Goal: Task Accomplishment & Management: Manage account settings

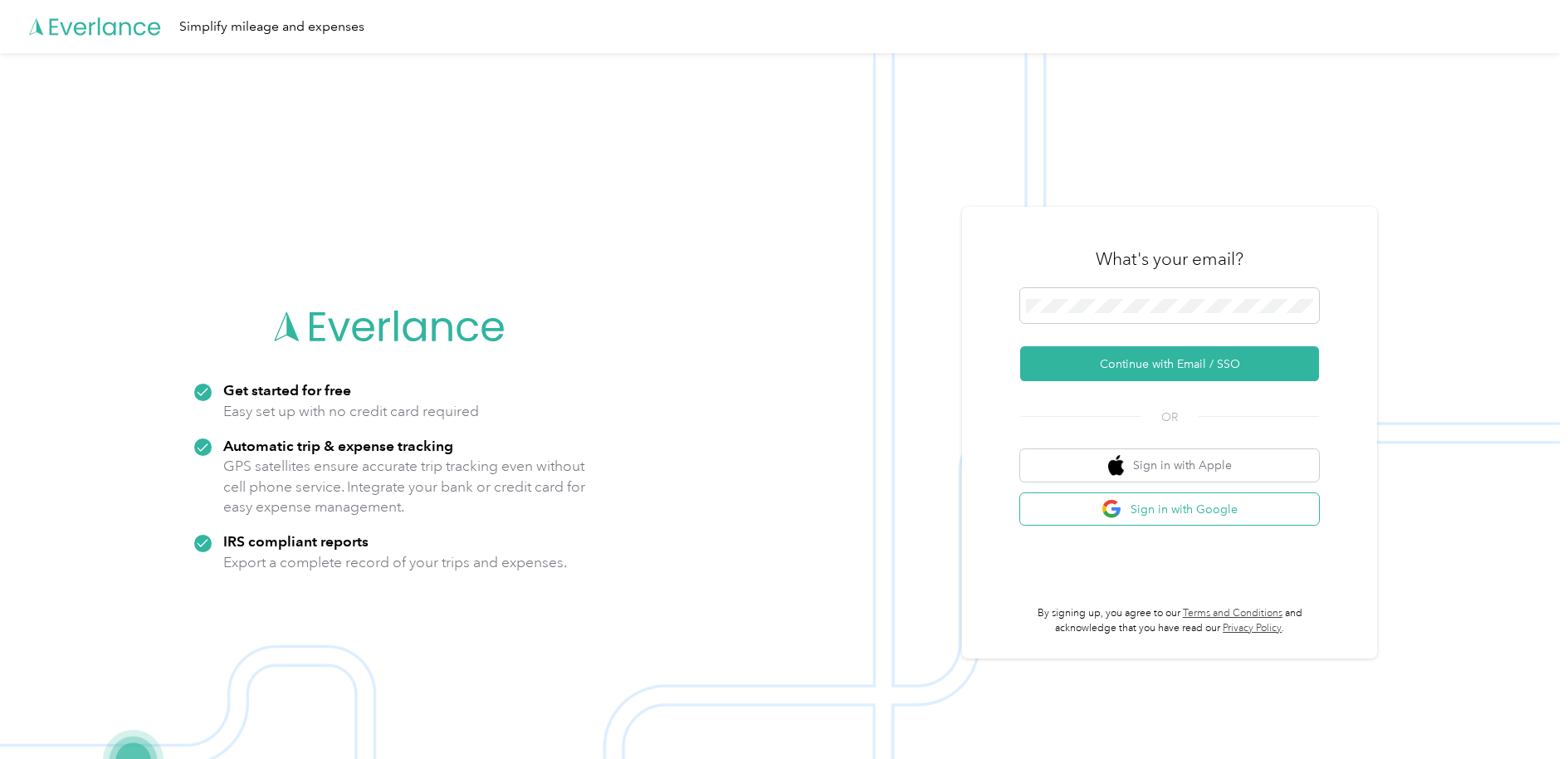
click at [1190, 503] on button "Sign in with Google" at bounding box center [1169, 509] width 299 height 33
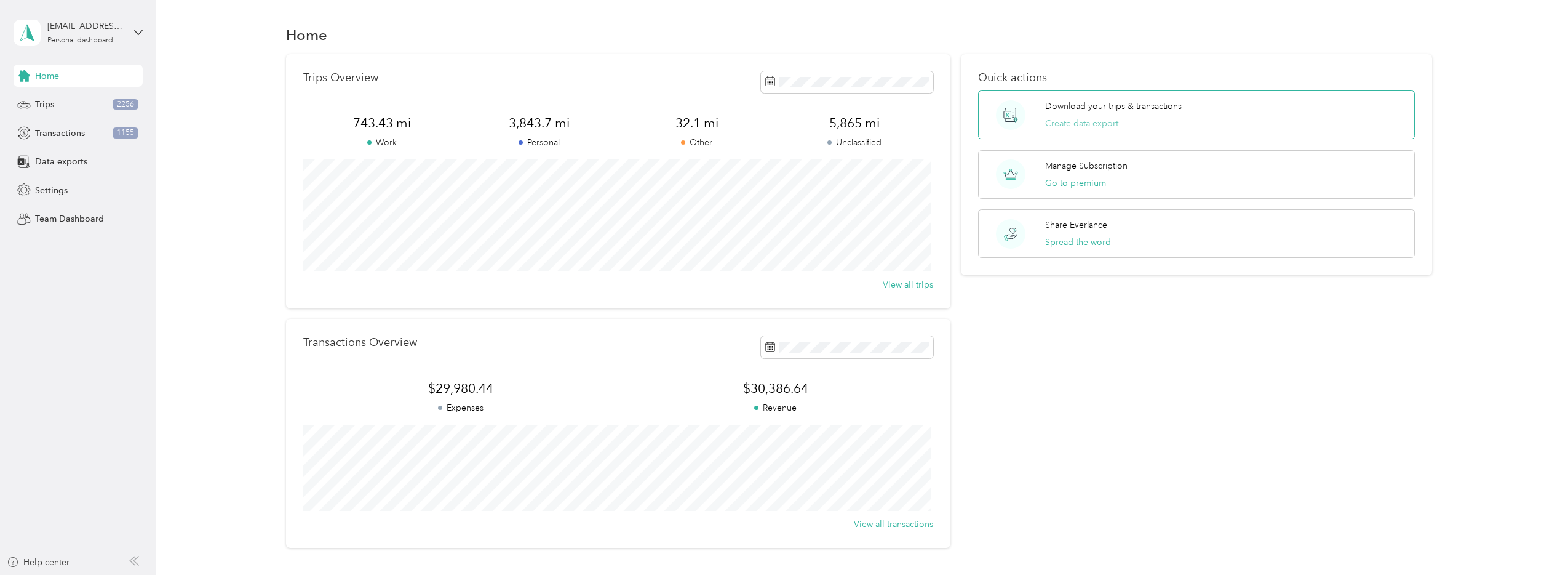
click at [1064, 121] on button "Create data export" at bounding box center [1081, 123] width 73 height 13
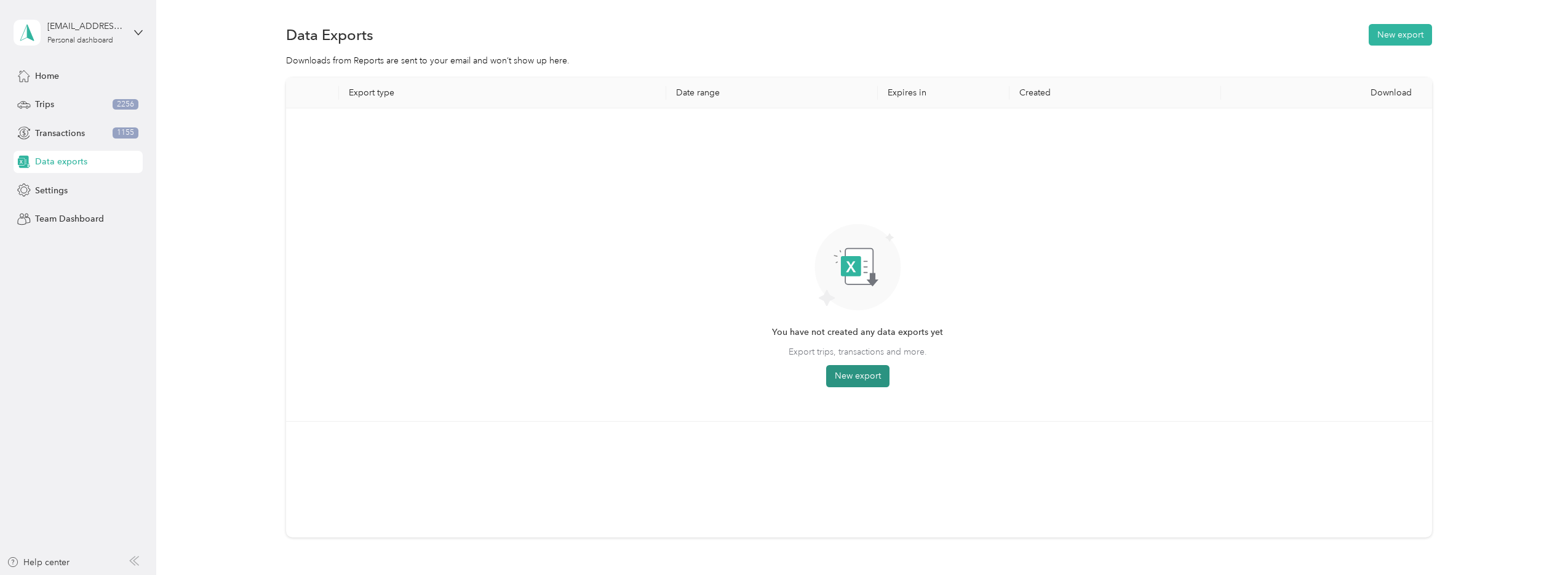
click at [867, 372] on button "New export" at bounding box center [857, 376] width 63 height 22
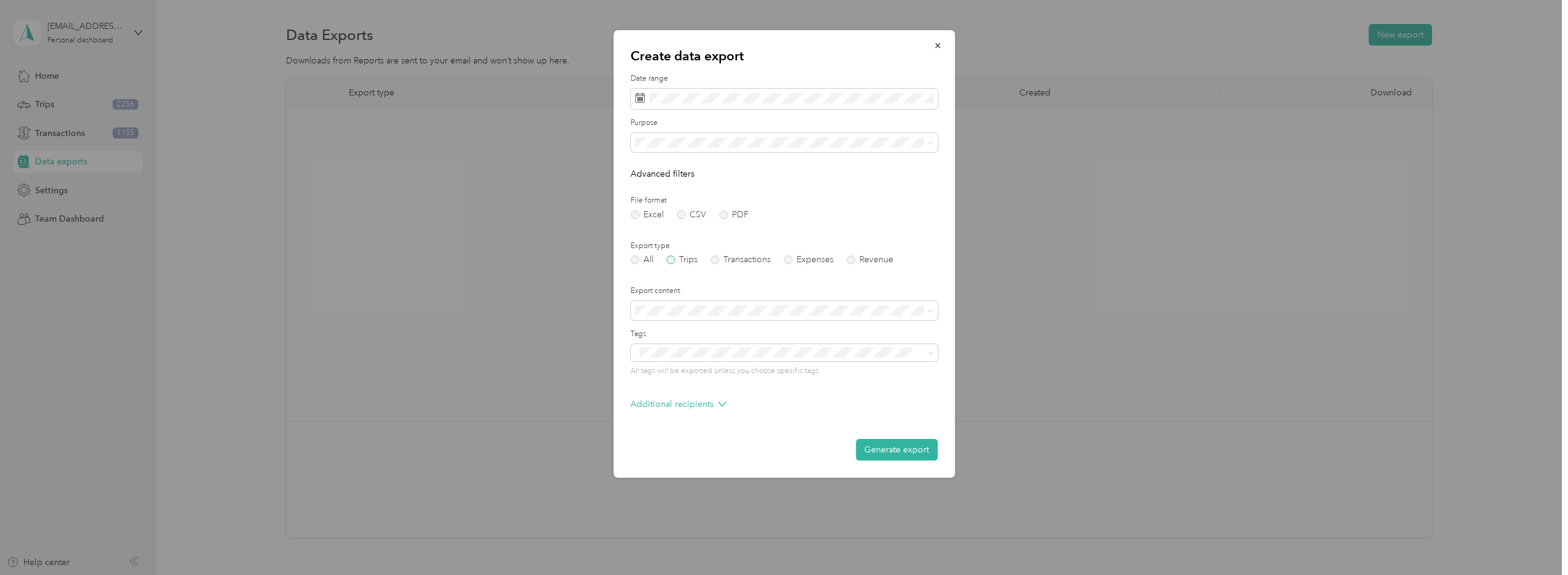
click at [675, 259] on label "Trips" at bounding box center [682, 259] width 31 height 8
click at [652, 173] on icon at bounding box center [652, 169] width 12 height 12
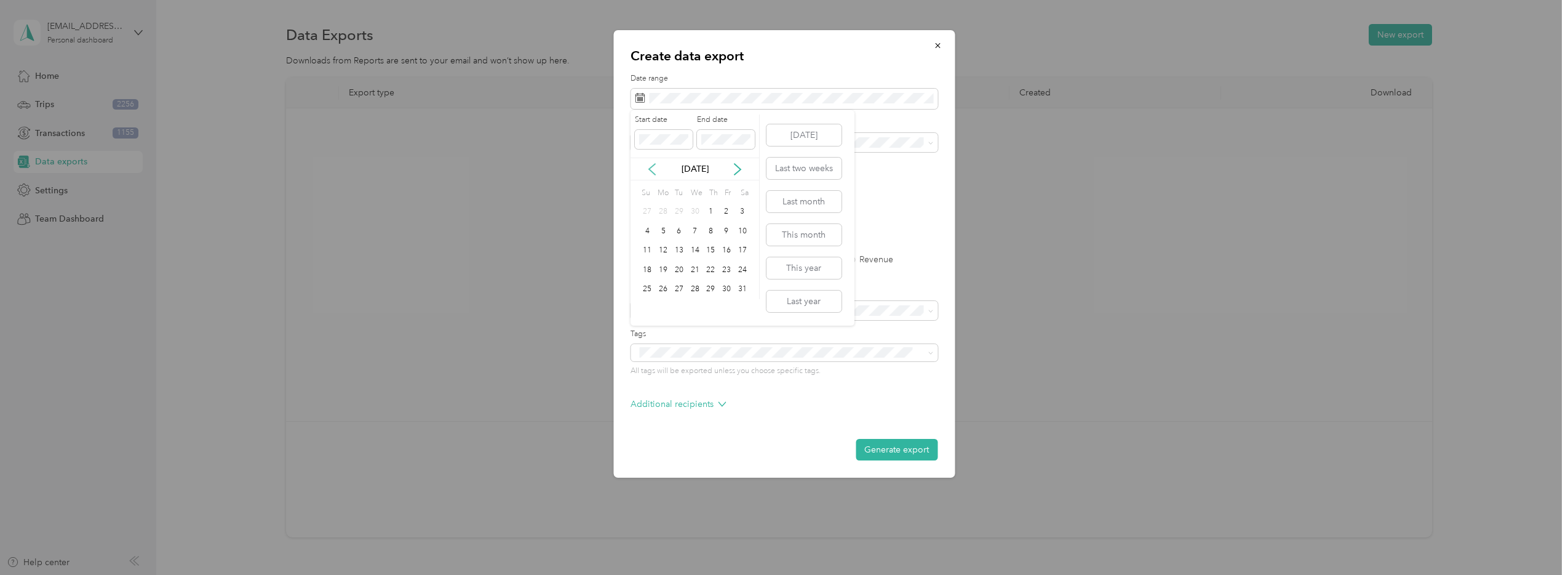
click at [652, 173] on icon at bounding box center [652, 169] width 12 height 12
click at [689, 231] on div "5" at bounding box center [695, 231] width 16 height 16
click at [697, 229] on div "5" at bounding box center [695, 231] width 16 height 16
click at [635, 261] on label "All" at bounding box center [641, 259] width 23 height 8
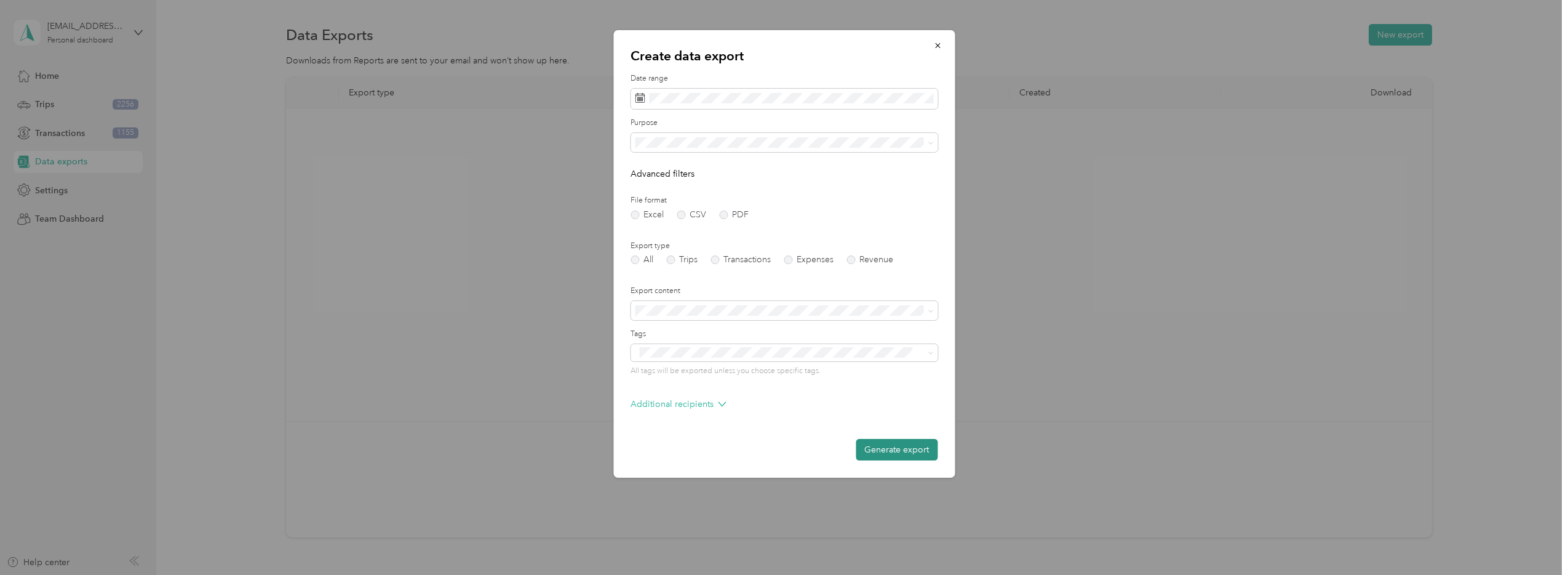
click at [872, 452] on button "Generate export" at bounding box center [896, 449] width 82 height 22
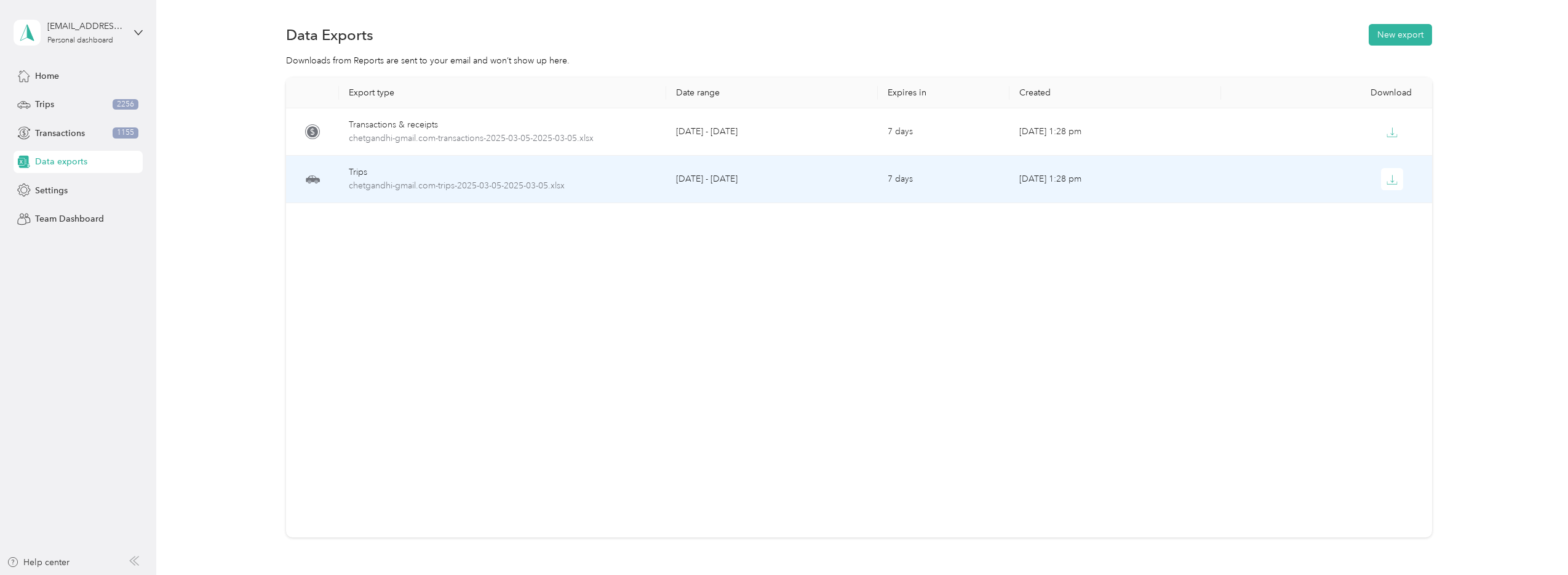
click at [434, 174] on div "Trips" at bounding box center [502, 172] width 308 height 14
click at [435, 185] on span "chetgandhi-gmail.com-trips-2025-03-05-2025-03-05.xlsx" at bounding box center [502, 186] width 308 height 14
click at [1161, 177] on icon "button" at bounding box center [1392, 180] width 11 height 11
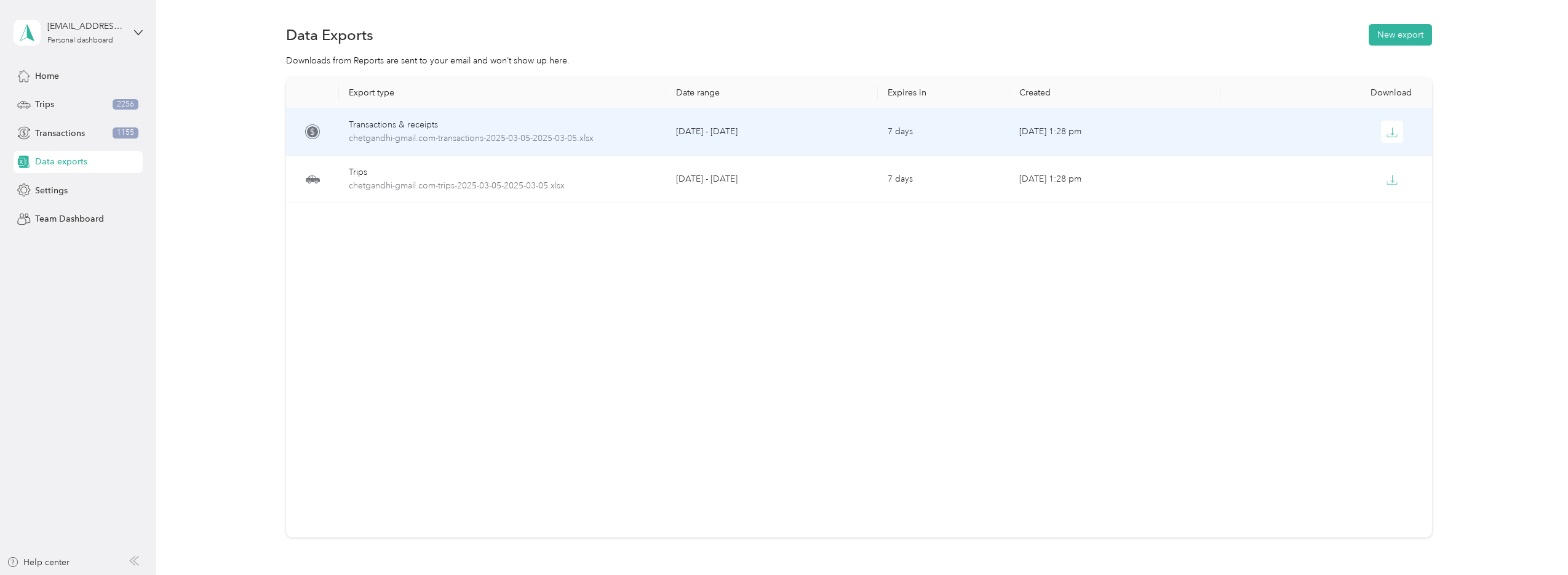
click at [392, 123] on div "Transactions & receipts" at bounding box center [502, 125] width 308 height 14
click at [1161, 134] on icon "button" at bounding box center [1392, 132] width 11 height 11
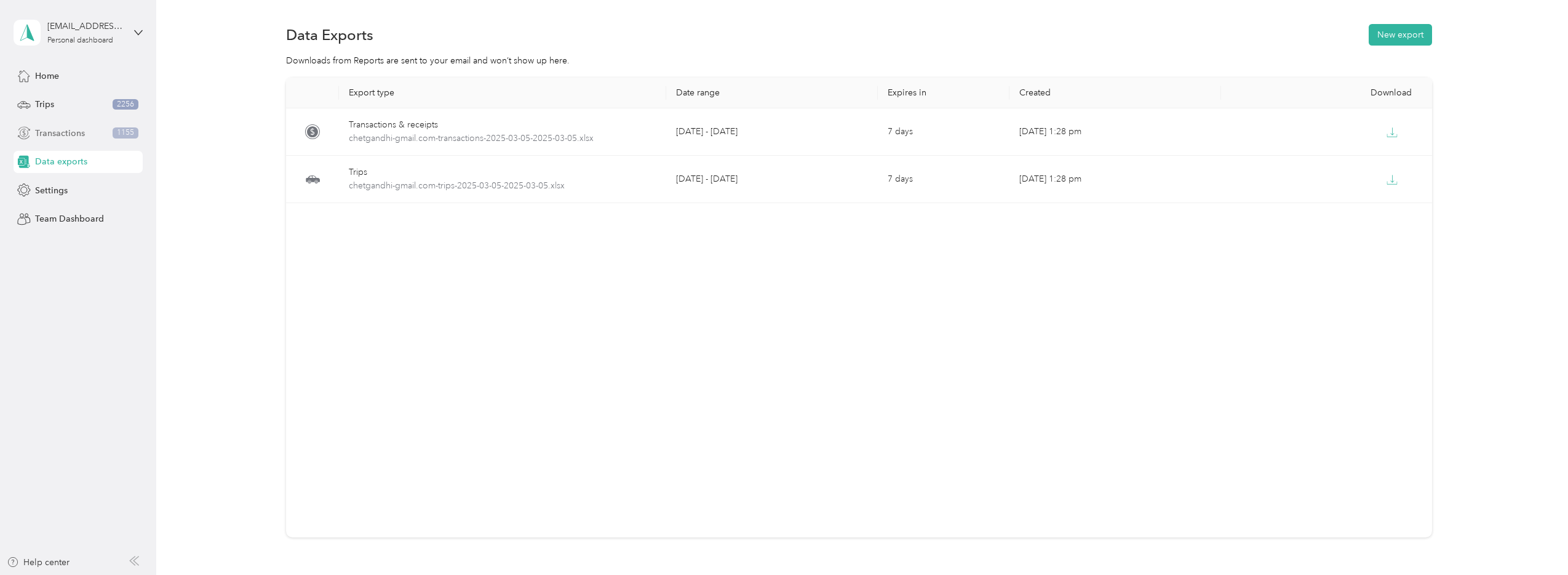
click at [133, 136] on span "1155" at bounding box center [125, 133] width 26 height 11
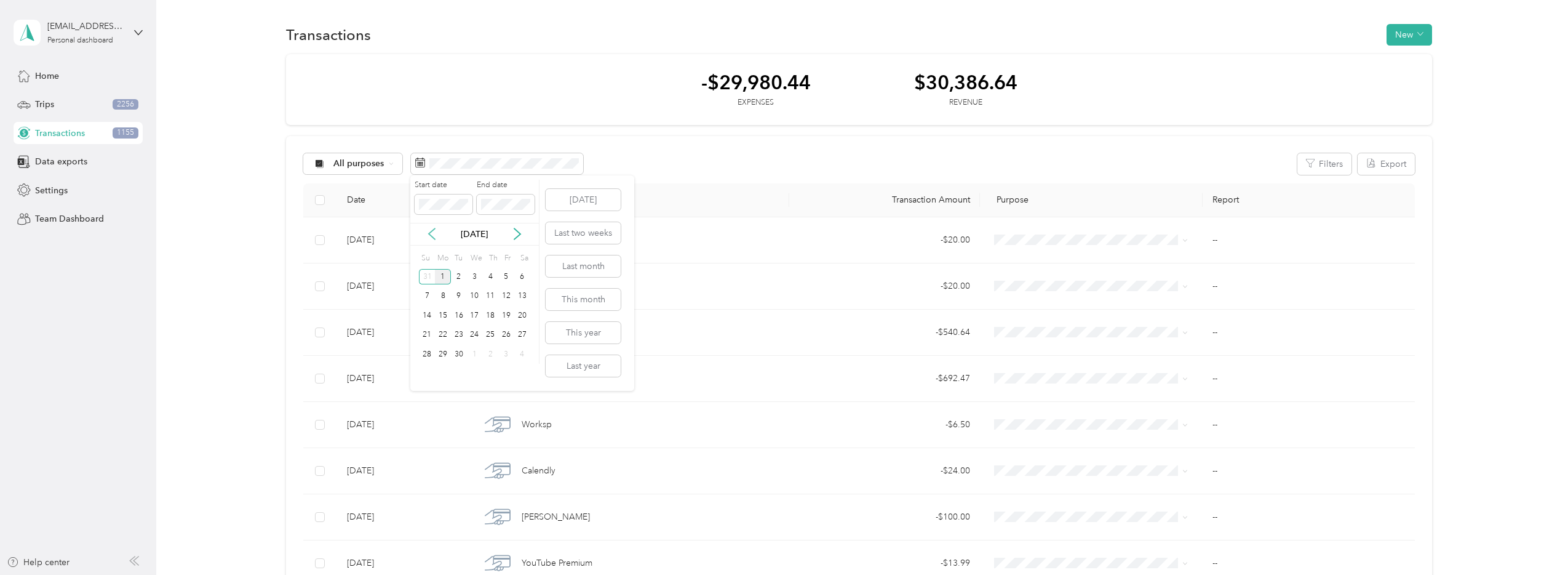
click at [434, 229] on icon at bounding box center [432, 233] width 12 height 12
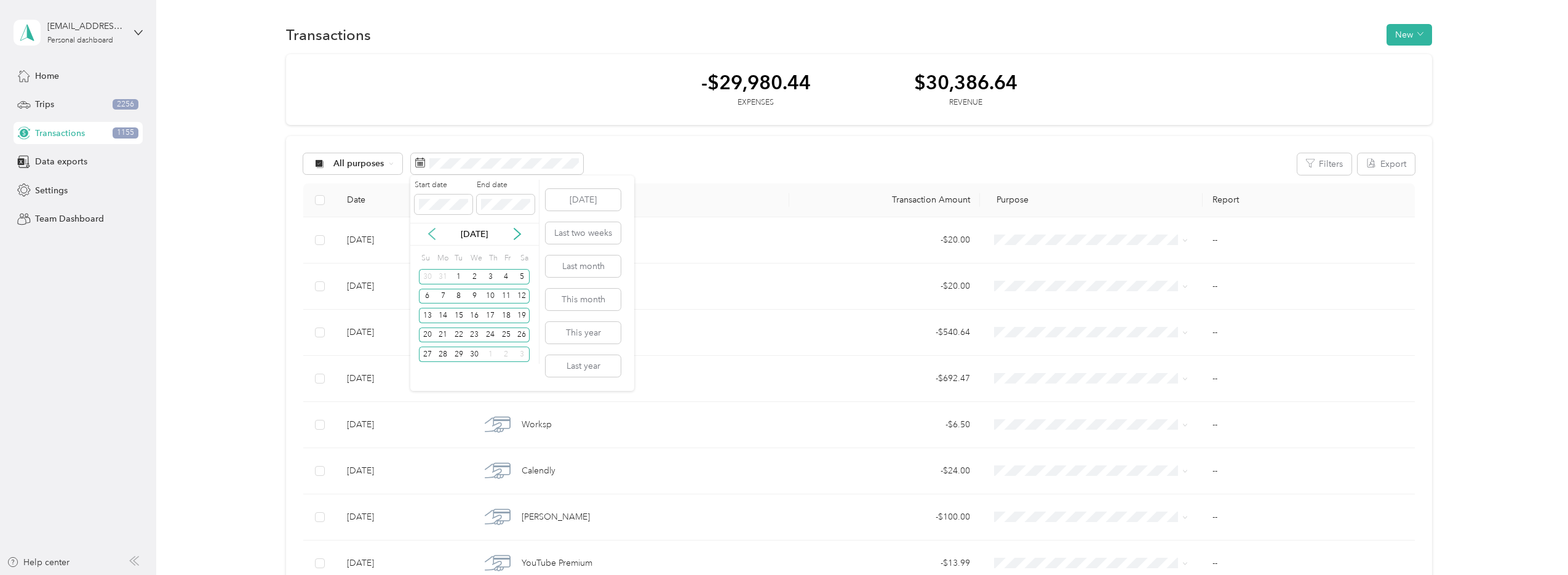
click at [434, 229] on icon at bounding box center [432, 233] width 12 height 12
click at [520, 274] on div "1" at bounding box center [522, 277] width 16 height 16
click at [520, 316] on div "15" at bounding box center [522, 316] width 16 height 16
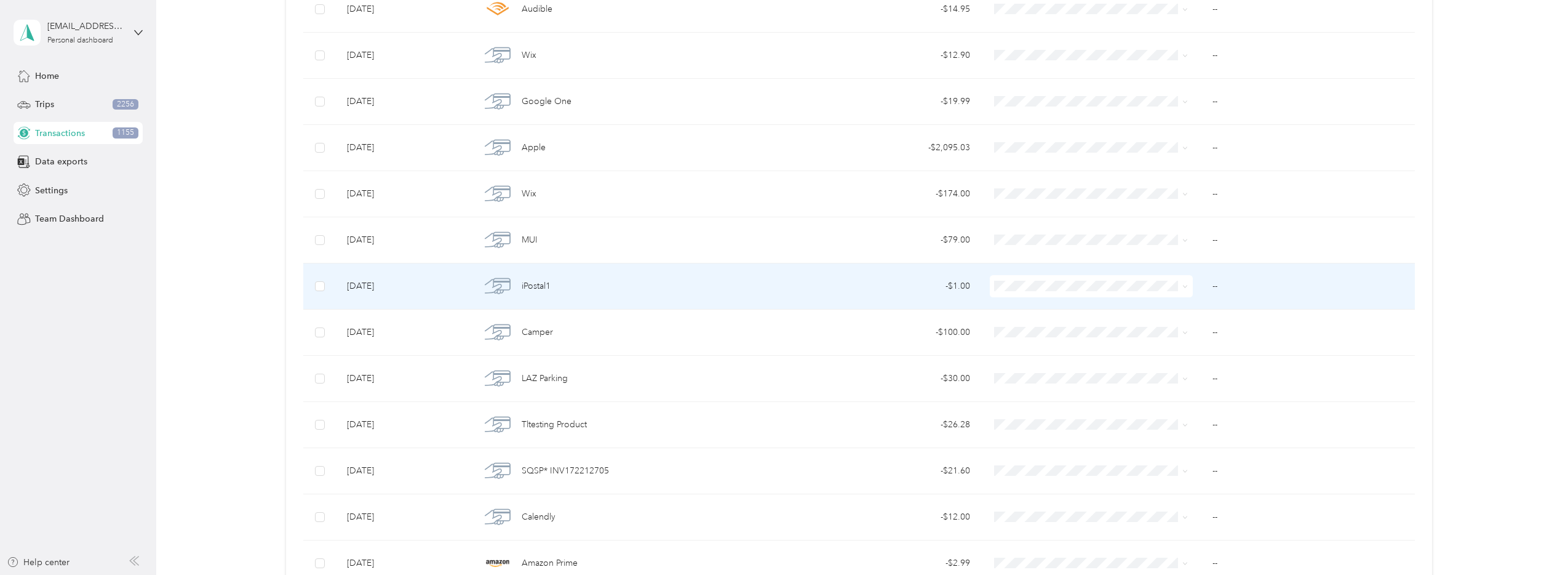
scroll to position [463, 0]
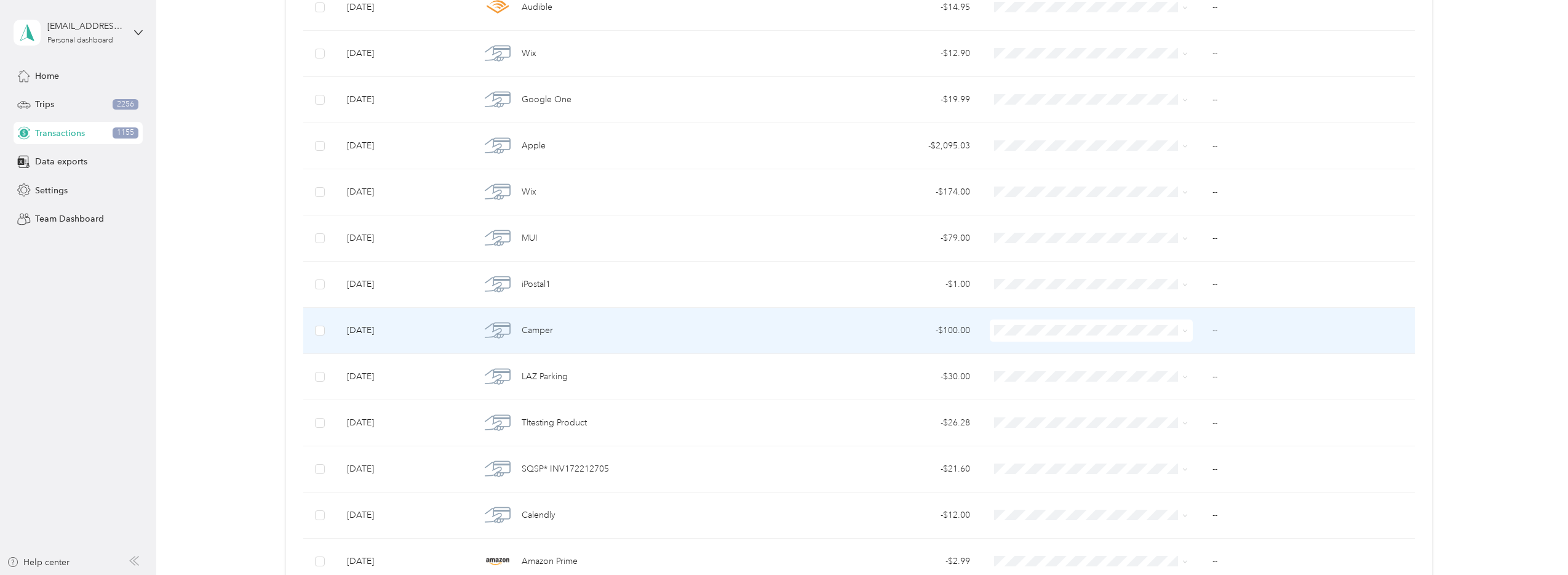
click at [1161, 329] on span at bounding box center [1183, 330] width 10 height 14
click at [1161, 330] on icon at bounding box center [1185, 331] width 5 height 5
click at [1049, 401] on li "Consultant" at bounding box center [1089, 396] width 202 height 22
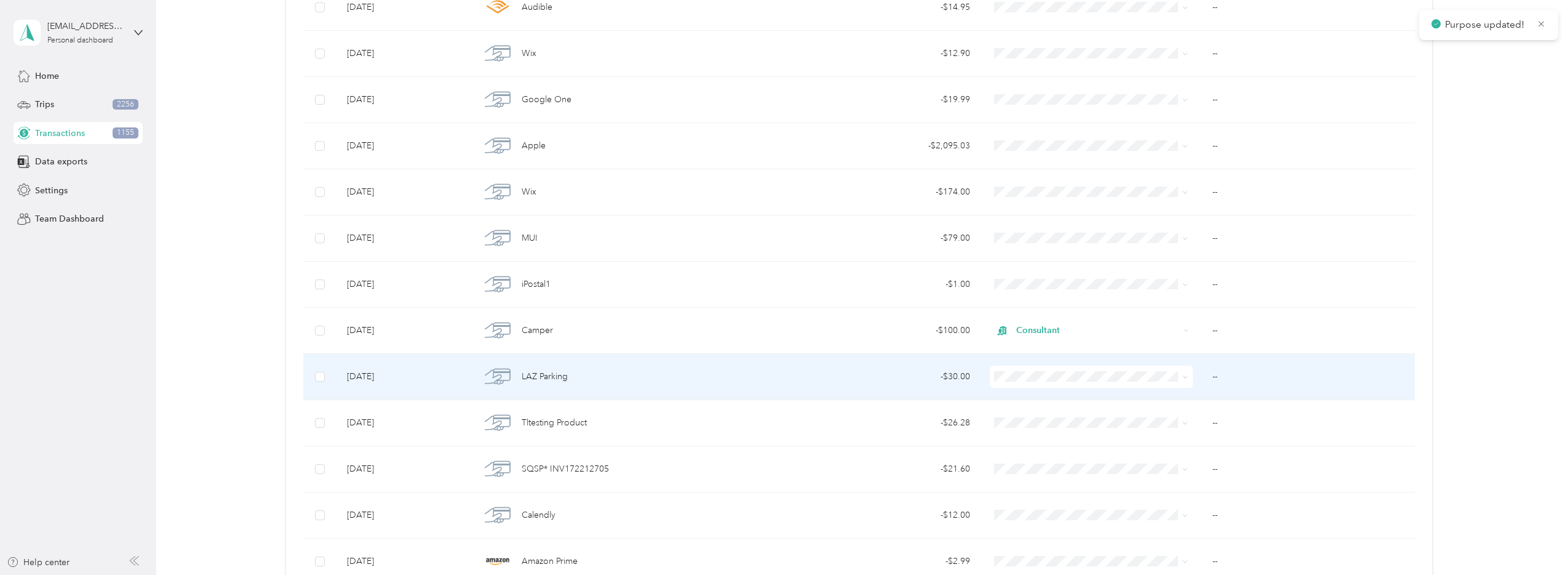
click at [1049, 382] on span at bounding box center [1091, 376] width 203 height 22
click at [1161, 375] on icon at bounding box center [1185, 377] width 5 height 5
click at [1092, 436] on span "Consultant" at bounding box center [1100, 443] width 164 height 13
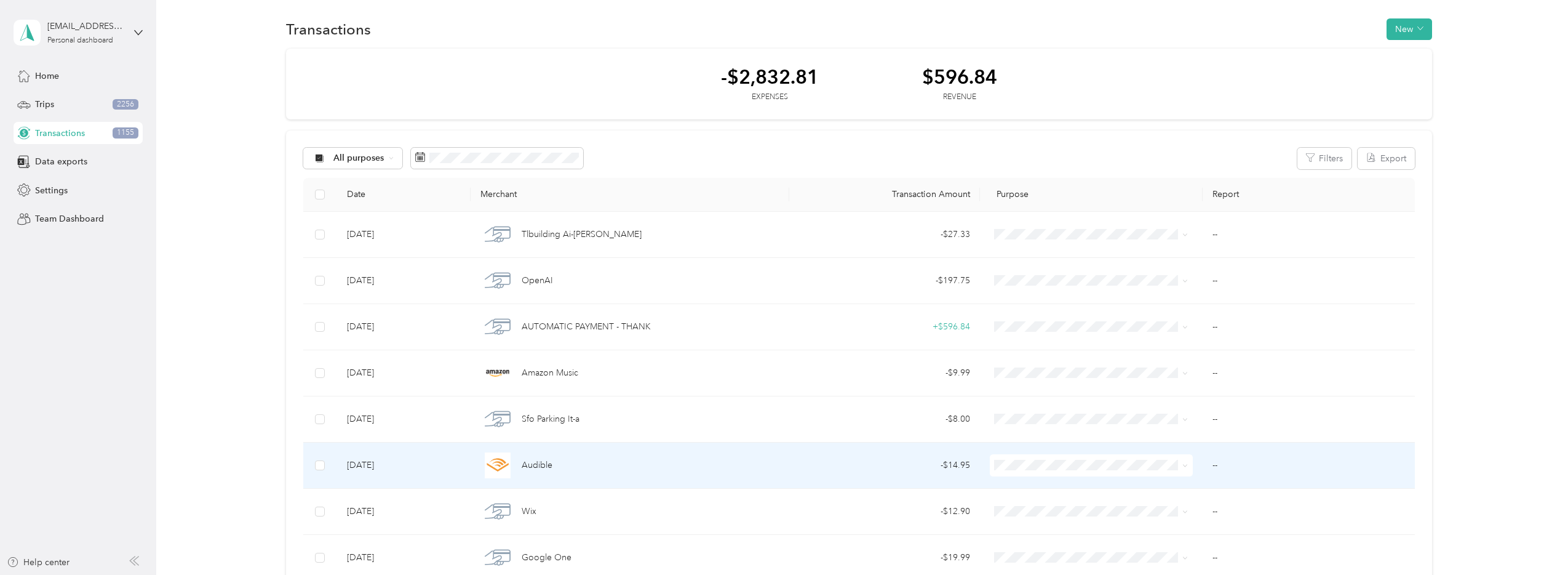
scroll to position [0, 0]
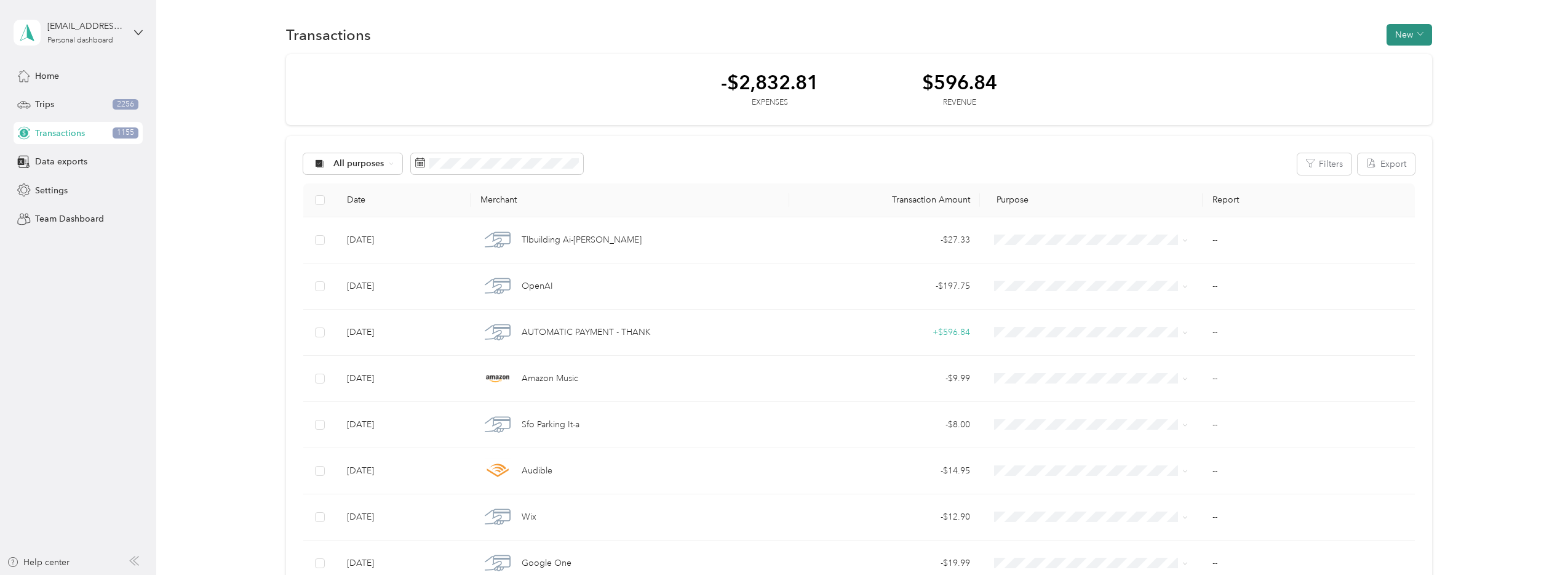
click at [1161, 44] on button "New" at bounding box center [1409, 35] width 46 height 22
click at [1161, 42] on div "Transactions New" at bounding box center [859, 35] width 1146 height 26
click at [387, 160] on div "All purposes" at bounding box center [353, 164] width 100 height 21
click at [104, 26] on div "[EMAIL_ADDRESS][DOMAIN_NAME]" at bounding box center [86, 26] width 77 height 13
click at [116, 282] on aside "[EMAIL_ADDRESS][DOMAIN_NAME] Personal dashboard Home Trips 2256 Transactions 11…" at bounding box center [78, 288] width 156 height 575
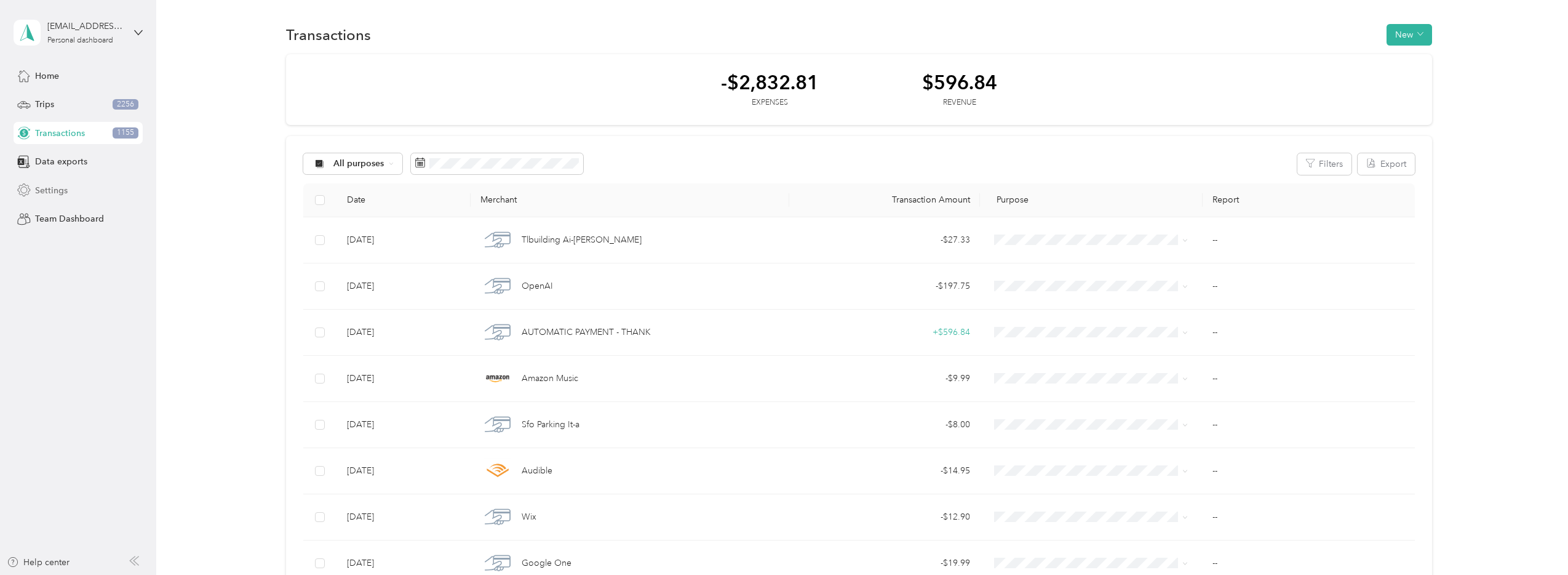
click at [44, 188] on span "Settings" at bounding box center [52, 191] width 33 height 13
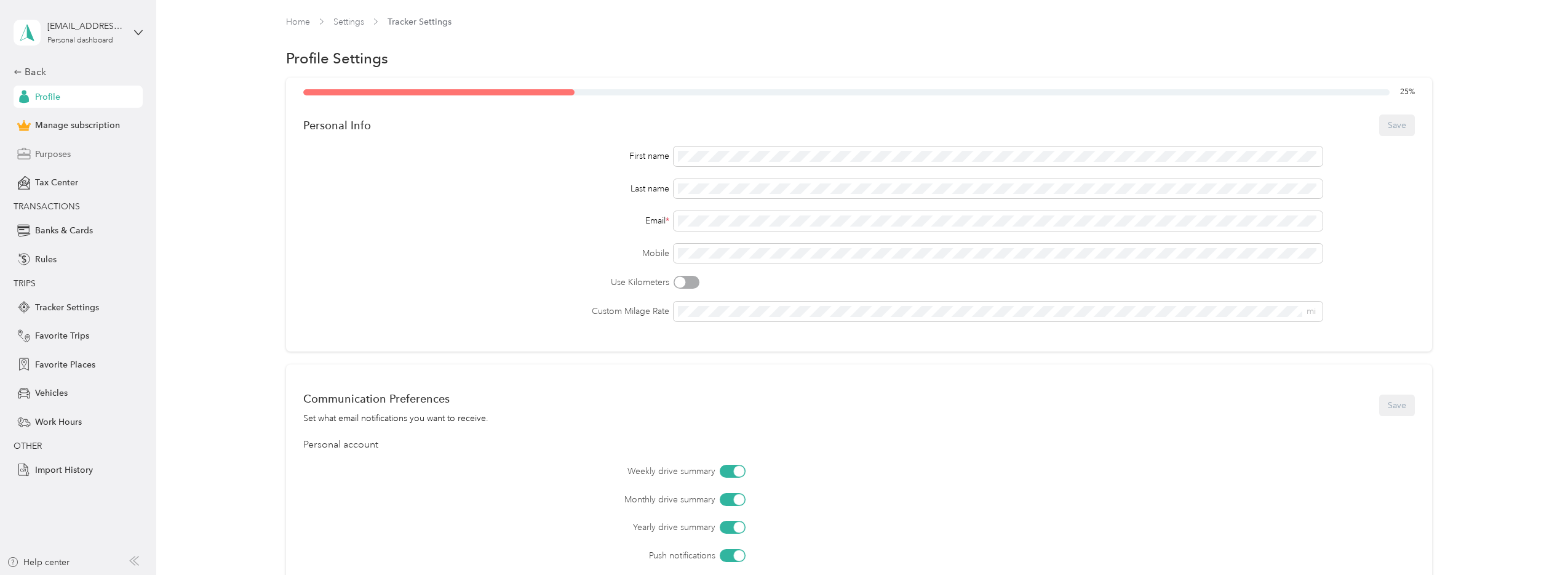
click at [83, 156] on div "Purposes" at bounding box center [78, 154] width 129 height 22
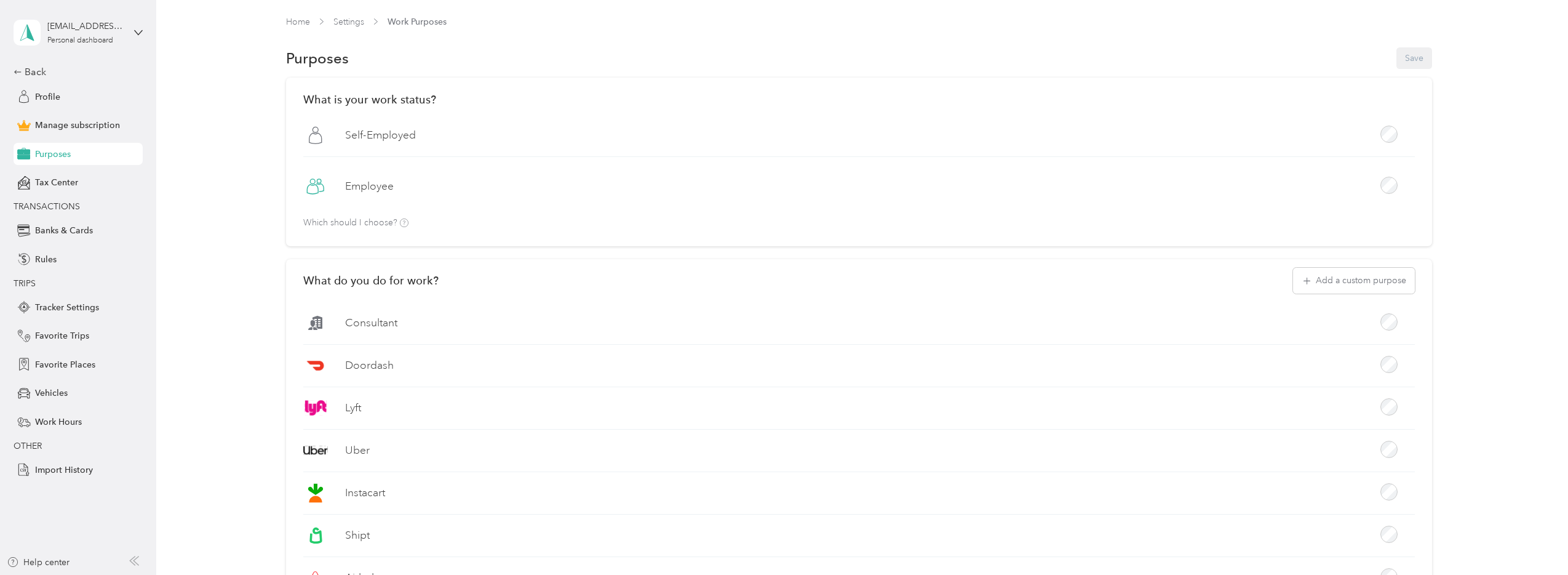
click at [306, 65] on h1 "Purposes" at bounding box center [317, 58] width 63 height 13
click at [344, 22] on link "Settings" at bounding box center [348, 22] width 31 height 10
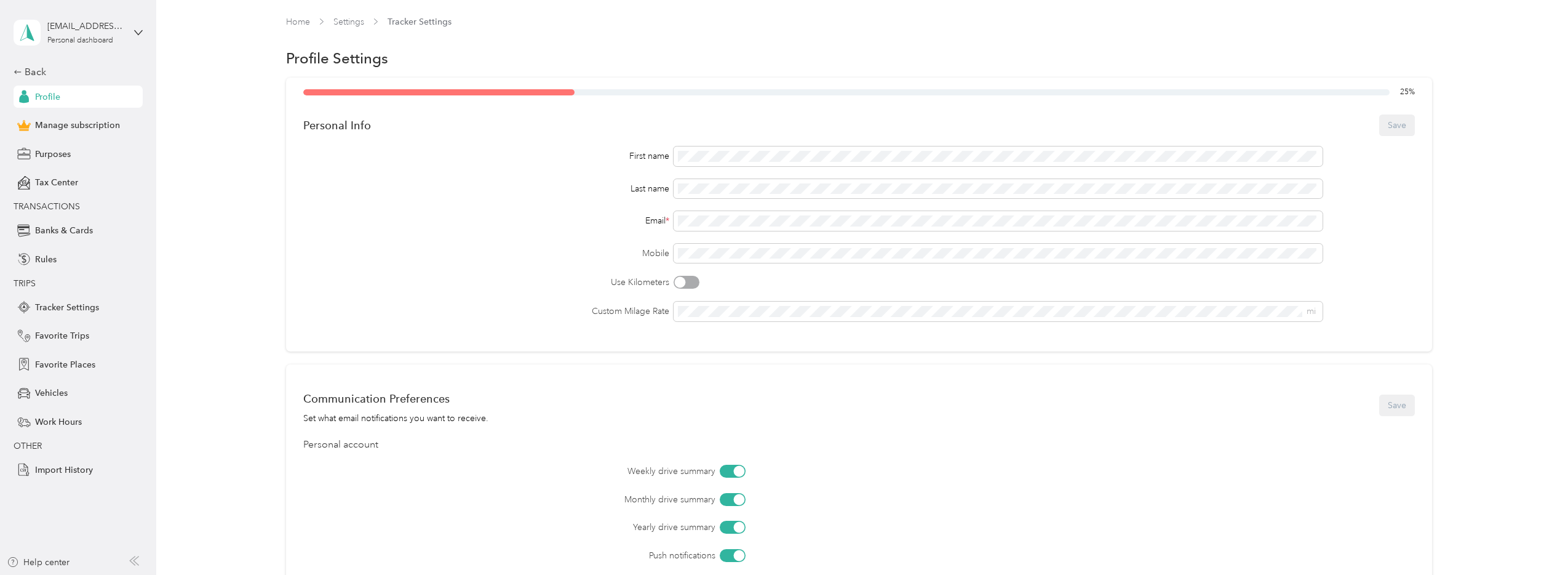
scroll to position [314, 0]
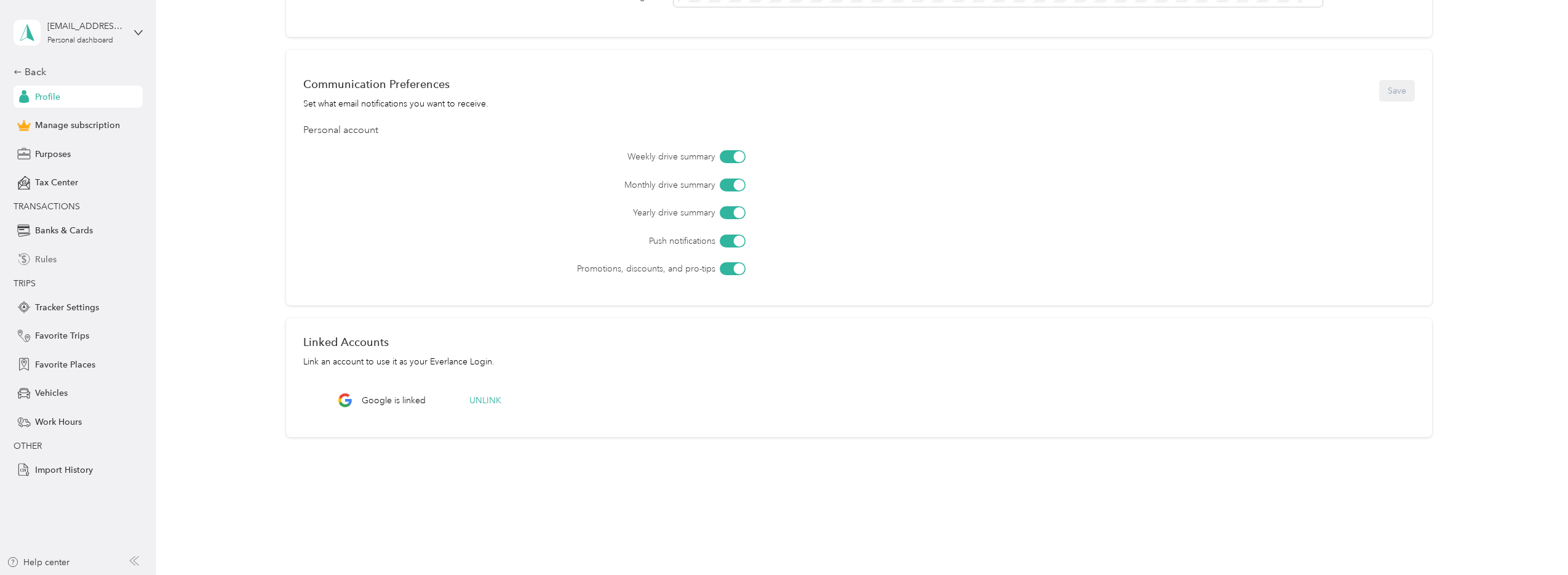
click at [52, 259] on span "Rules" at bounding box center [46, 259] width 22 height 13
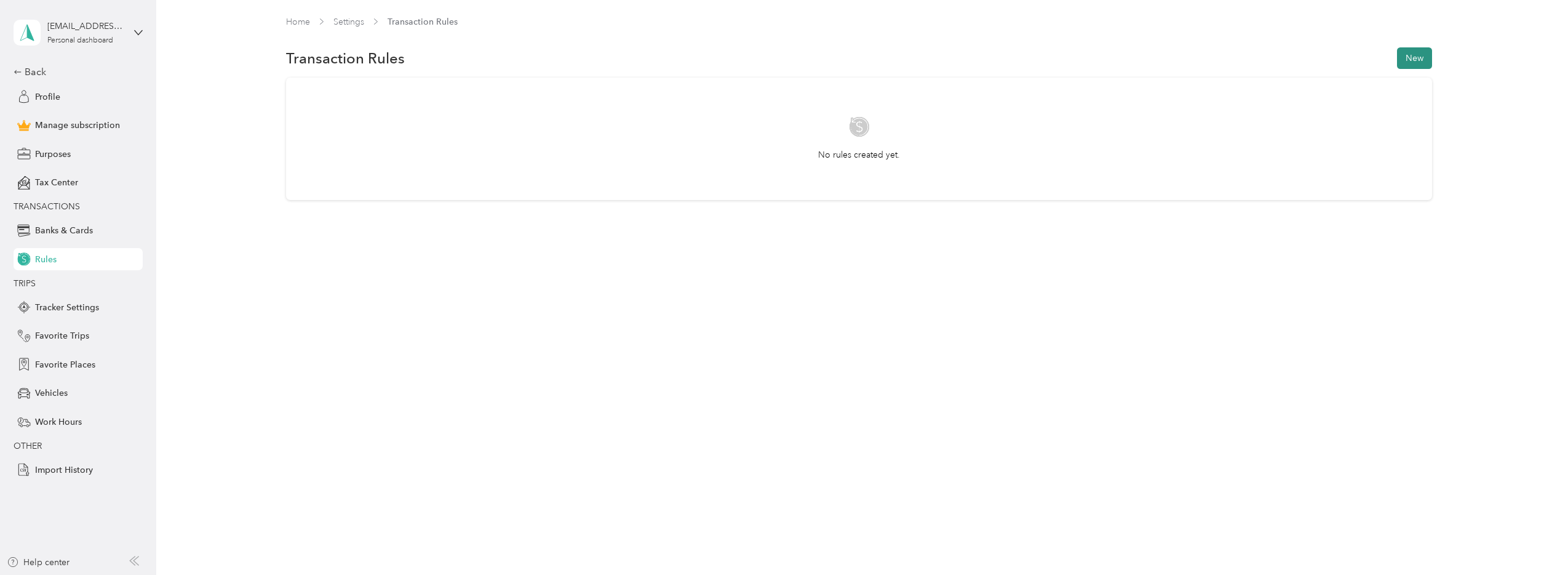
click at [1161, 61] on button "New" at bounding box center [1415, 58] width 35 height 22
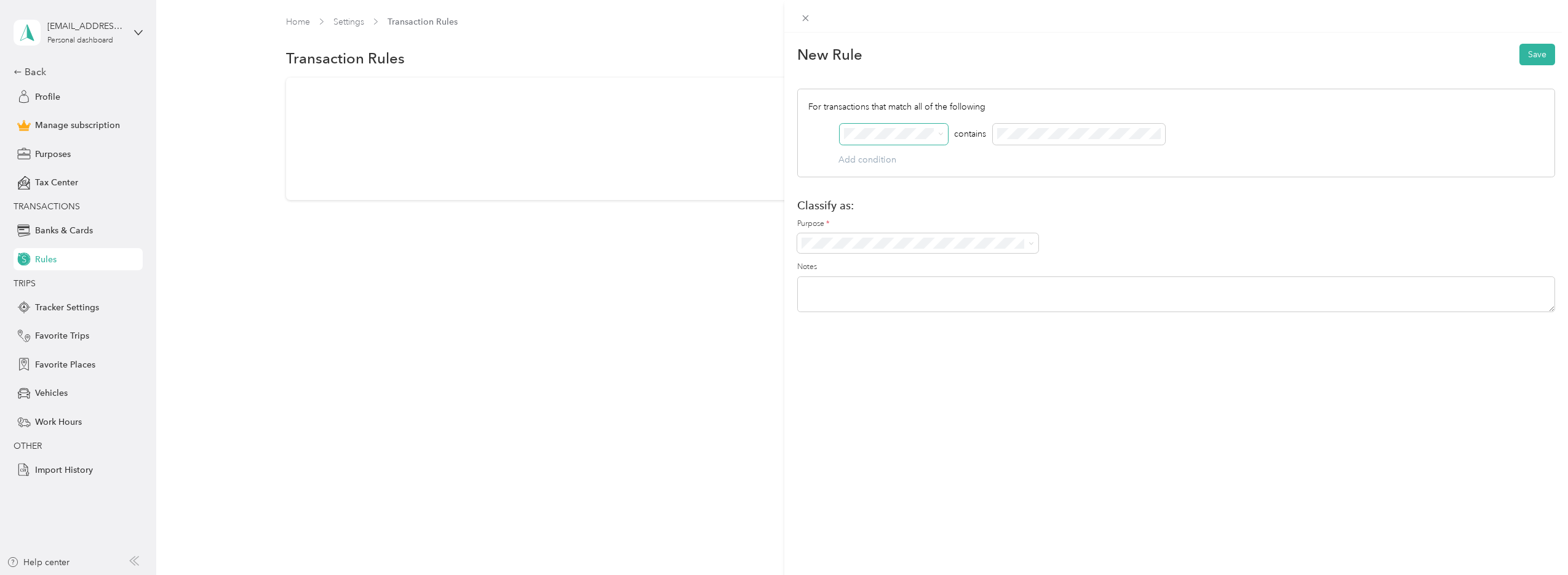
click at [887, 127] on span at bounding box center [894, 134] width 108 height 21
click at [639, 279] on div "New Rule Save For transactions that match all of the following AND contains Add…" at bounding box center [784, 288] width 1568 height 575
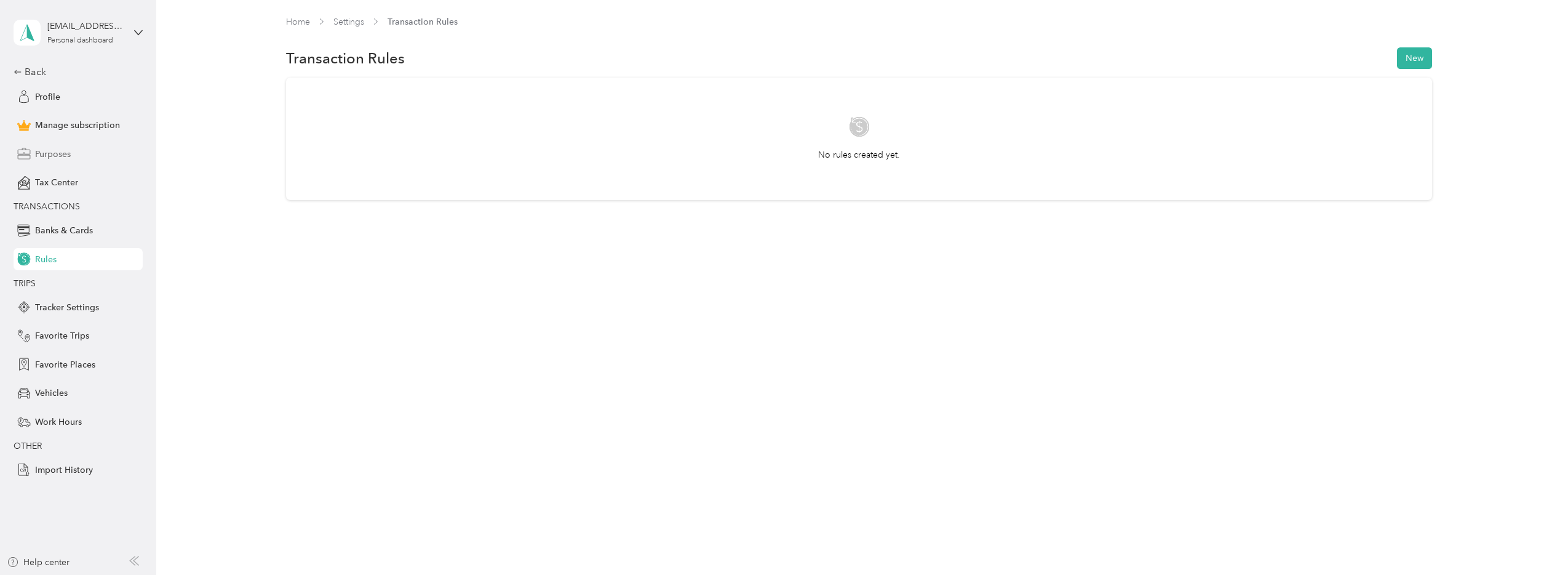
click at [62, 150] on span "Purposes" at bounding box center [53, 154] width 36 height 13
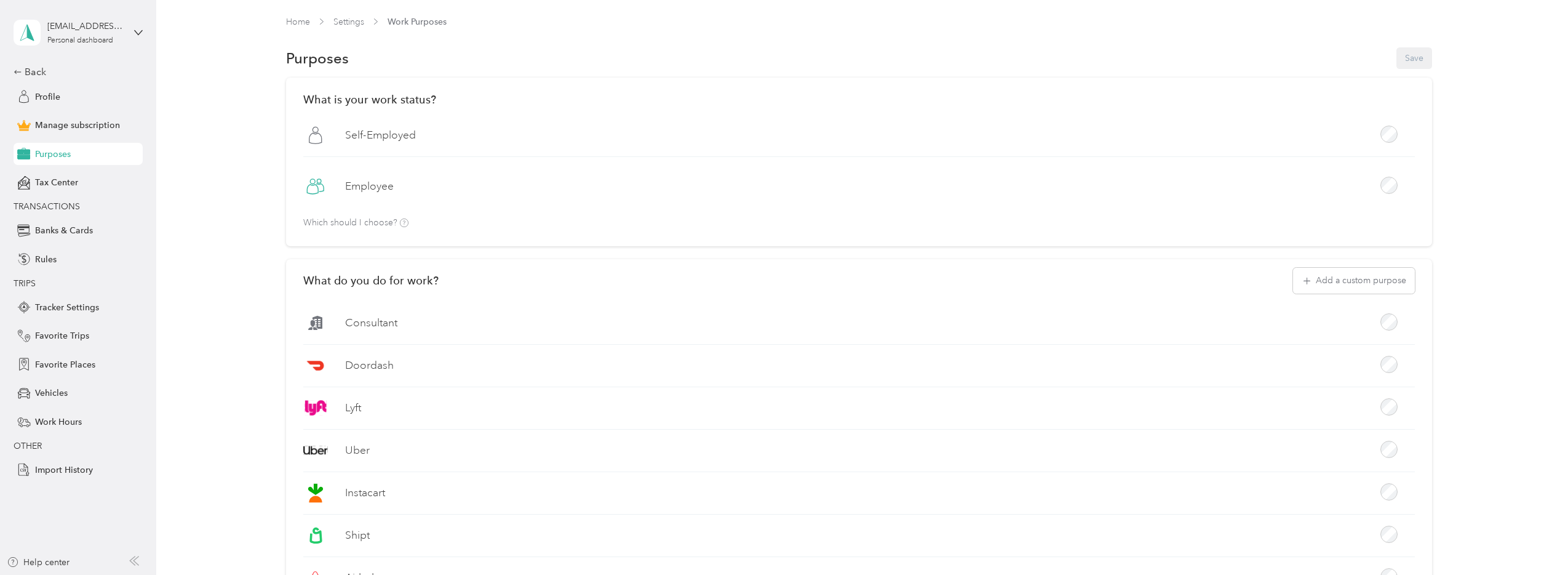
click at [1161, 60] on div "Purposes Save" at bounding box center [859, 59] width 1146 height 26
click at [1161, 286] on button "Add a custom purpose" at bounding box center [1354, 281] width 121 height 26
click at [1161, 318] on button "Cancel" at bounding box center [1387, 318] width 41 height 20
drag, startPoint x: 114, startPoint y: 14, endPoint x: 111, endPoint y: 25, distance: 11.4
click at [114, 14] on div "[EMAIL_ADDRESS][DOMAIN_NAME] Personal dashboard" at bounding box center [78, 33] width 129 height 43
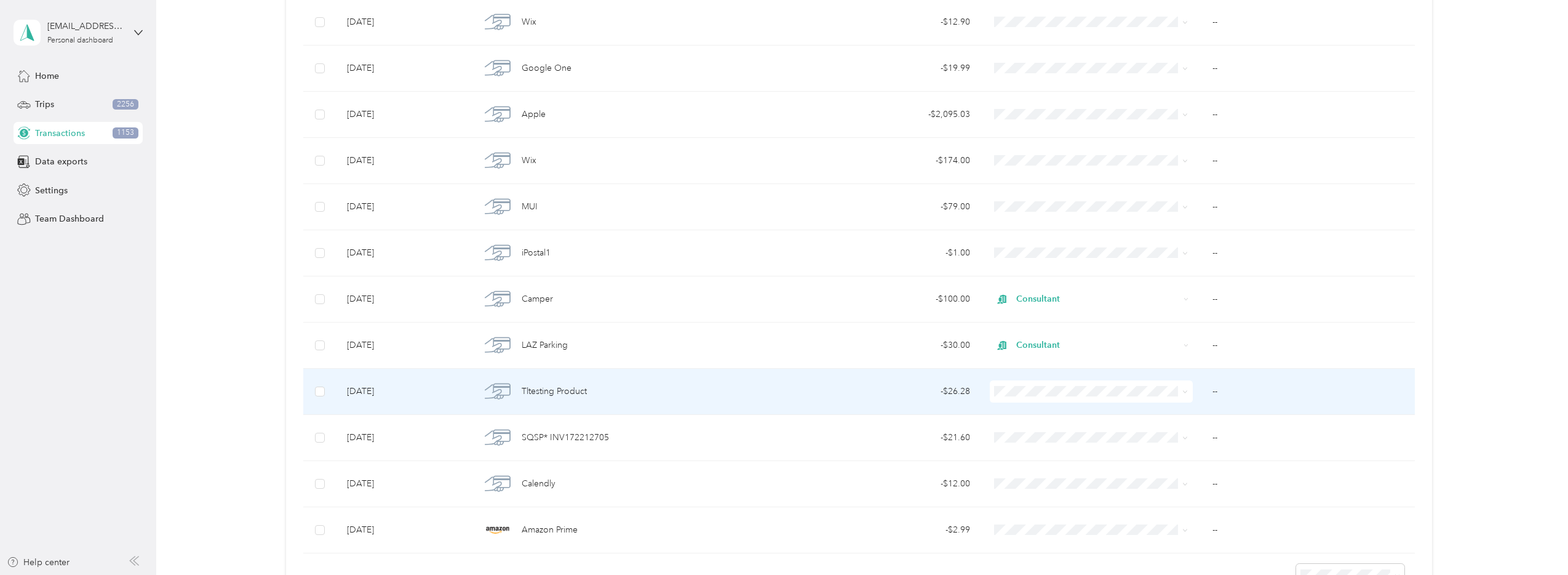
scroll to position [497, 0]
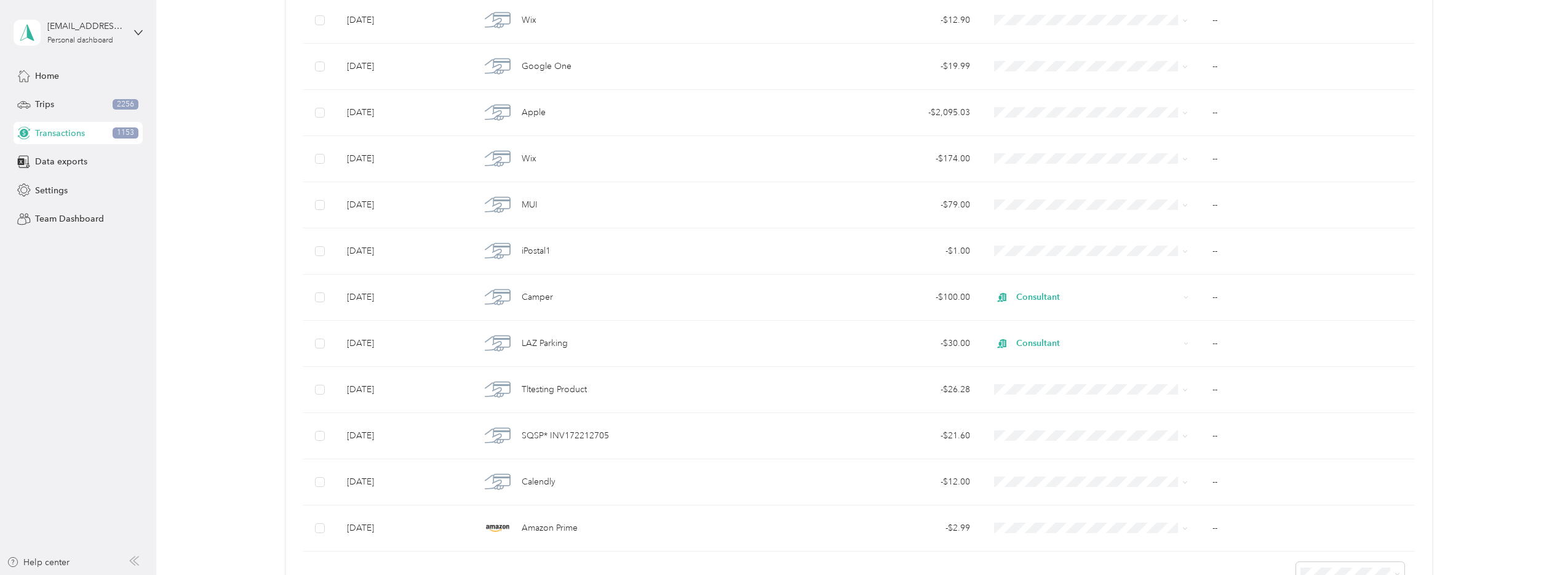
click at [249, 125] on div "-$2,832.81 Expenses $596.84 Revenue All purposes Filters Export Date Merchant T…" at bounding box center [859, 79] width 1375 height 1043
